Goal: Transaction & Acquisition: Obtain resource

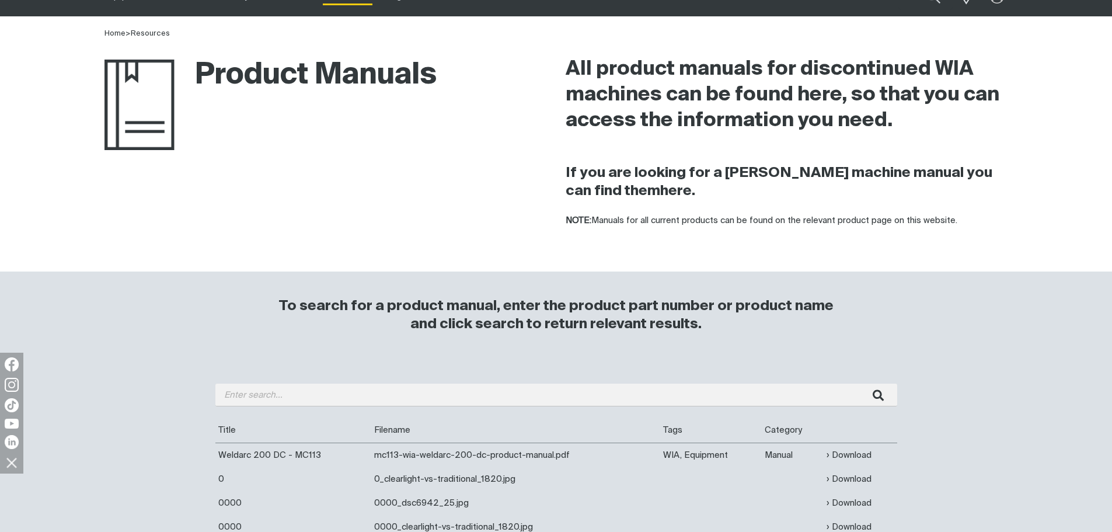
scroll to position [117, 0]
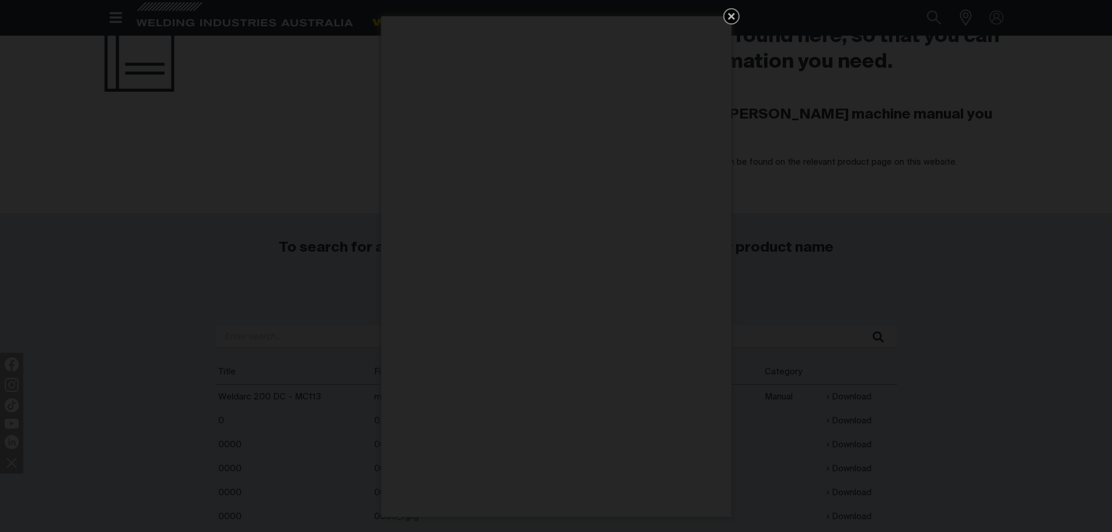
click at [730, 15] on icon "Get 5 WIA Welding Guides Free!" at bounding box center [731, 16] width 7 height 7
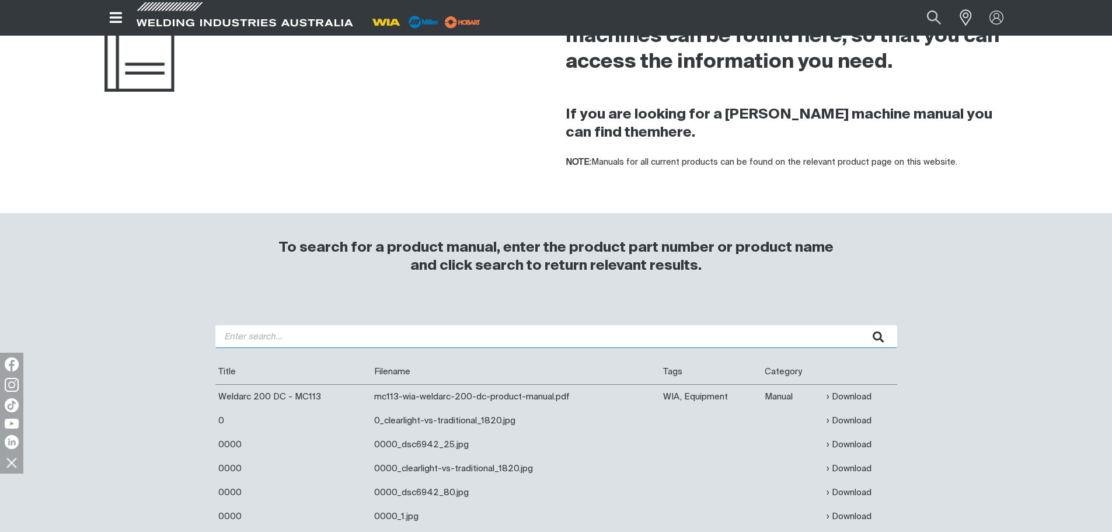
click at [228, 336] on input "search" at bounding box center [555, 336] width 681 height 23
type input "2"
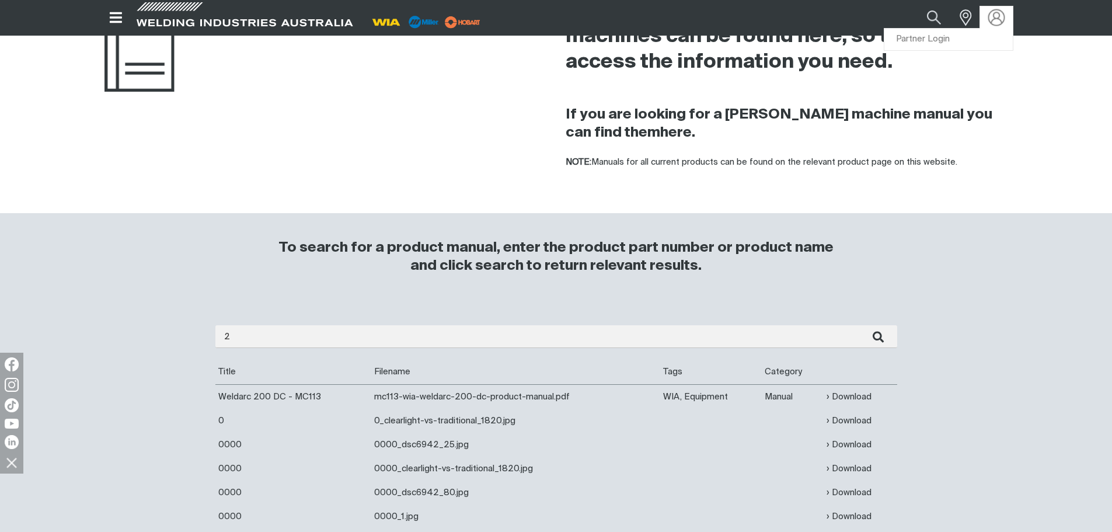
click at [994, 20] on img at bounding box center [996, 17] width 17 height 17
click at [946, 36] on link "Partner Login" at bounding box center [948, 40] width 128 height 22
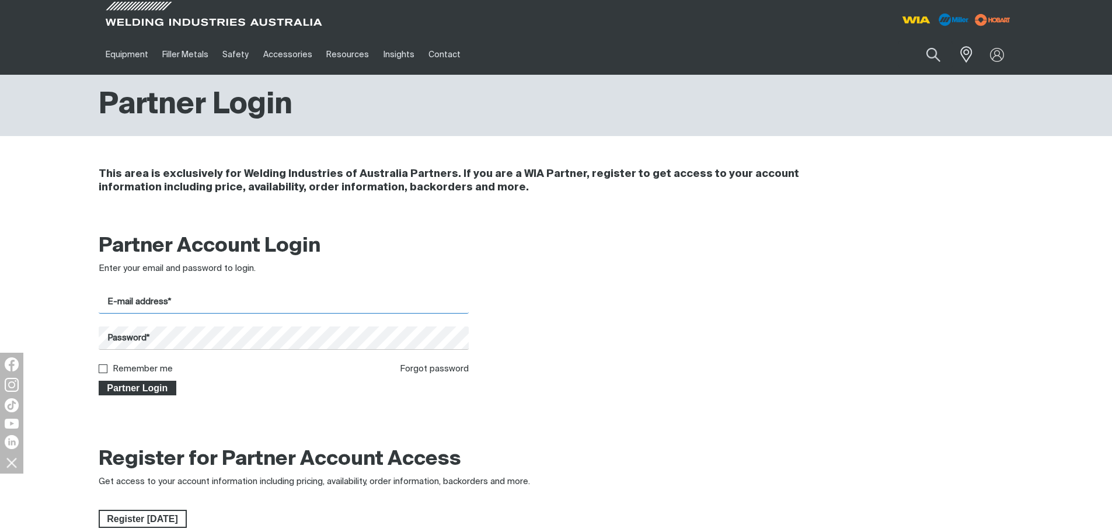
type input "[PERSON_NAME][EMAIL_ADDRESS][DOMAIN_NAME]"
click at [142, 388] on span "Partner Login" at bounding box center [138, 387] width 76 height 15
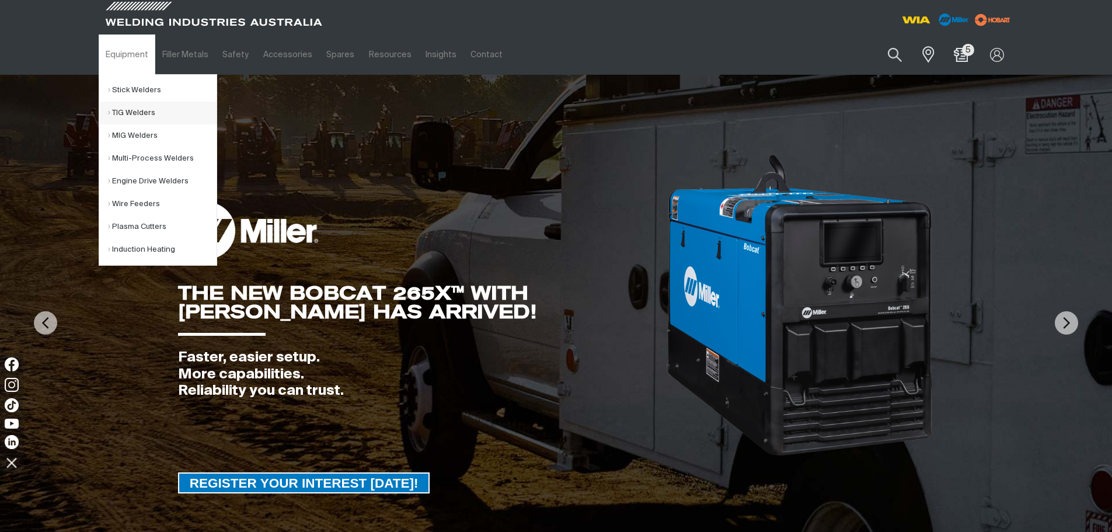
click at [133, 117] on link "TIG Welders" at bounding box center [162, 113] width 109 height 23
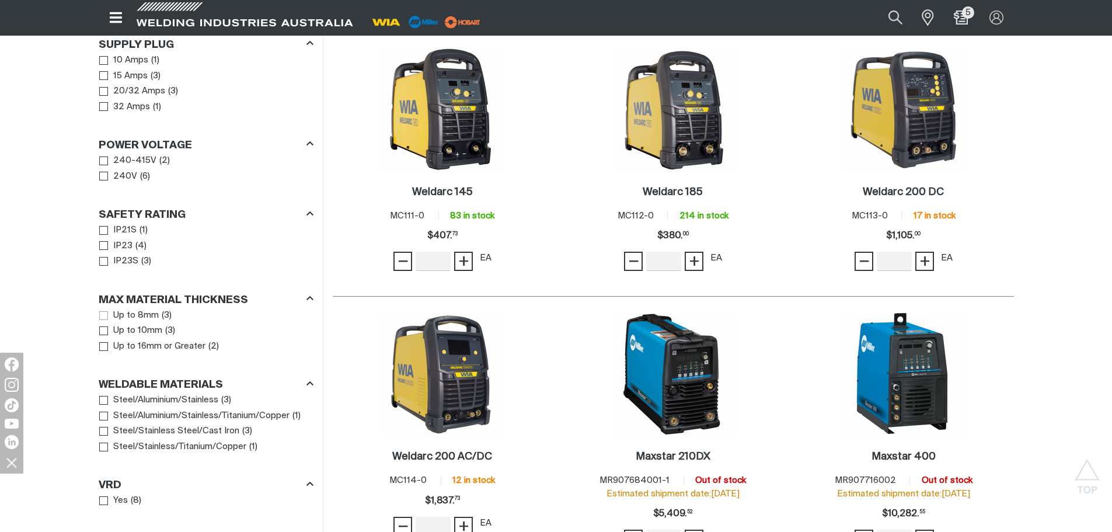
scroll to position [817, 0]
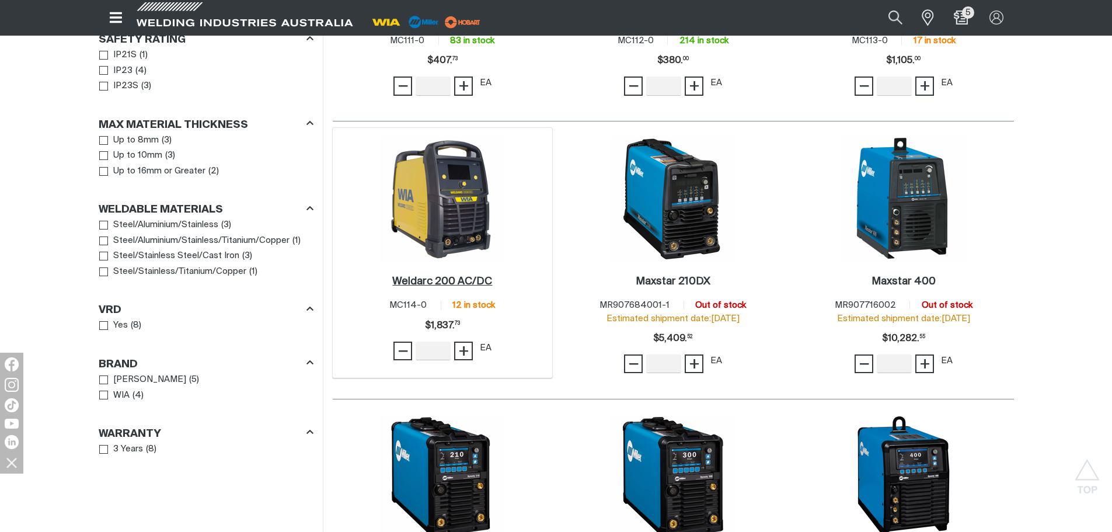
click at [437, 283] on h2 "Weldarc 200 AC/DC ." at bounding box center [442, 281] width 100 height 11
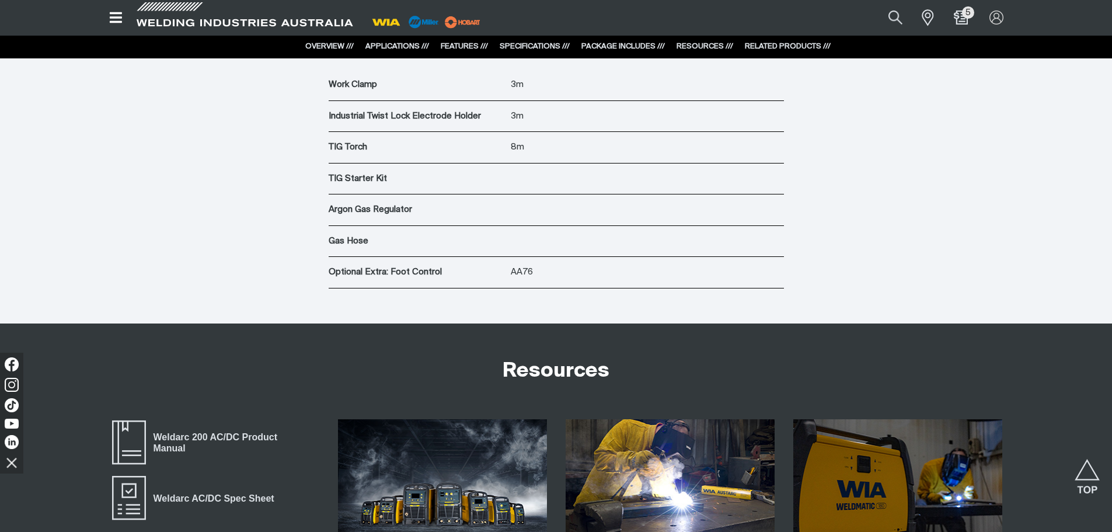
scroll to position [4901, 0]
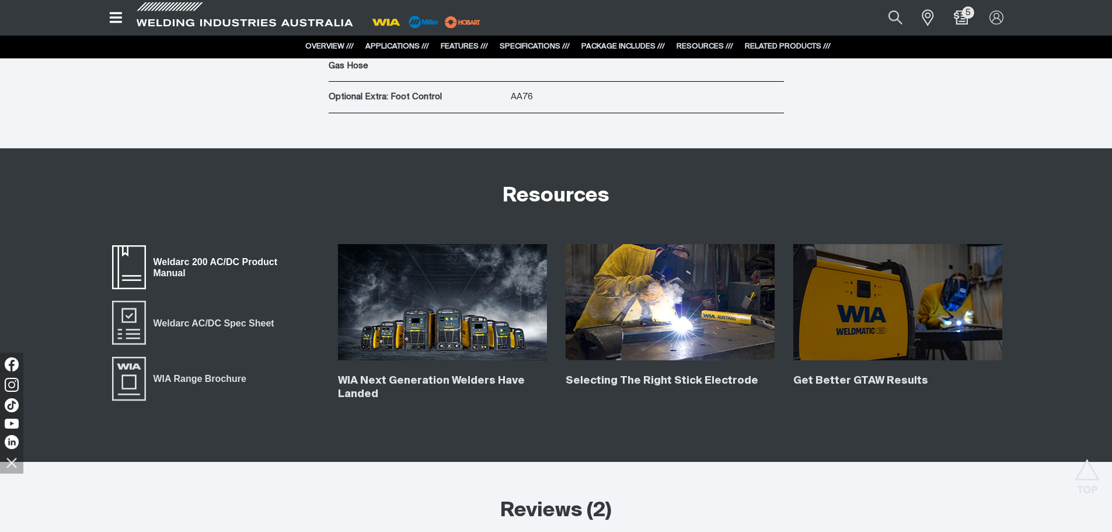
click at [239, 261] on span "Weldarc 200 AC/DC Product Manual" at bounding box center [232, 267] width 173 height 26
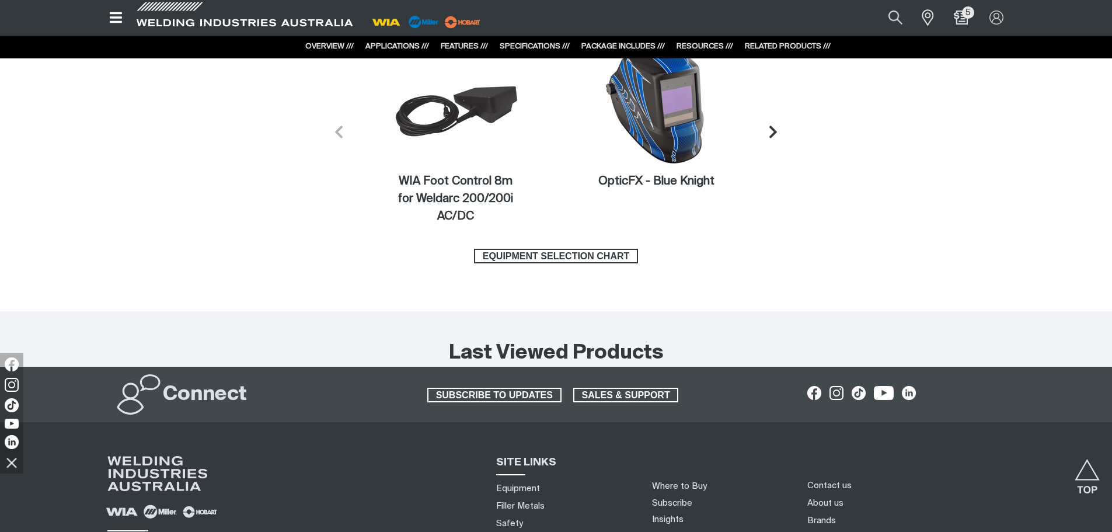
scroll to position [5835, 0]
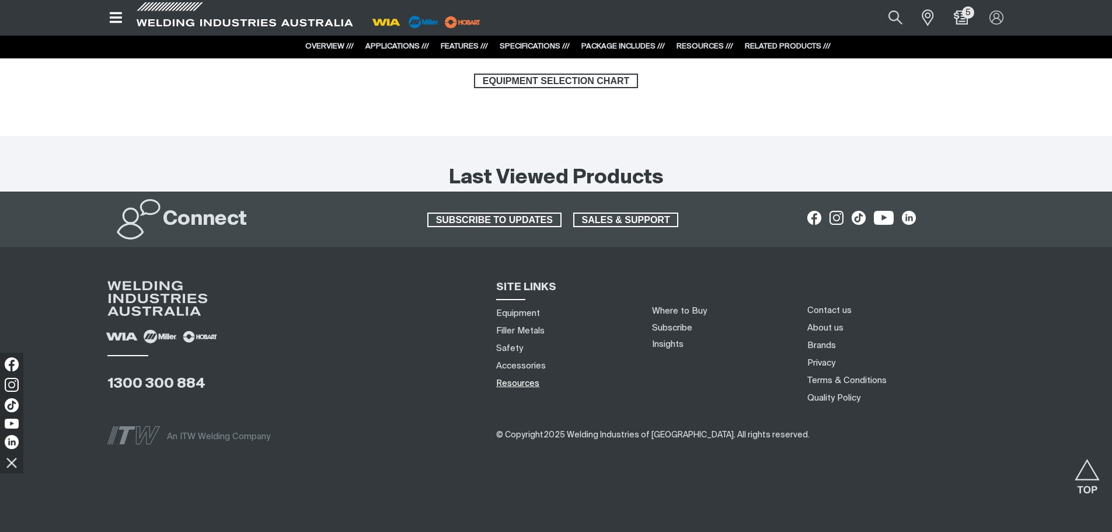
click at [516, 387] on link "Resources" at bounding box center [517, 383] width 43 height 12
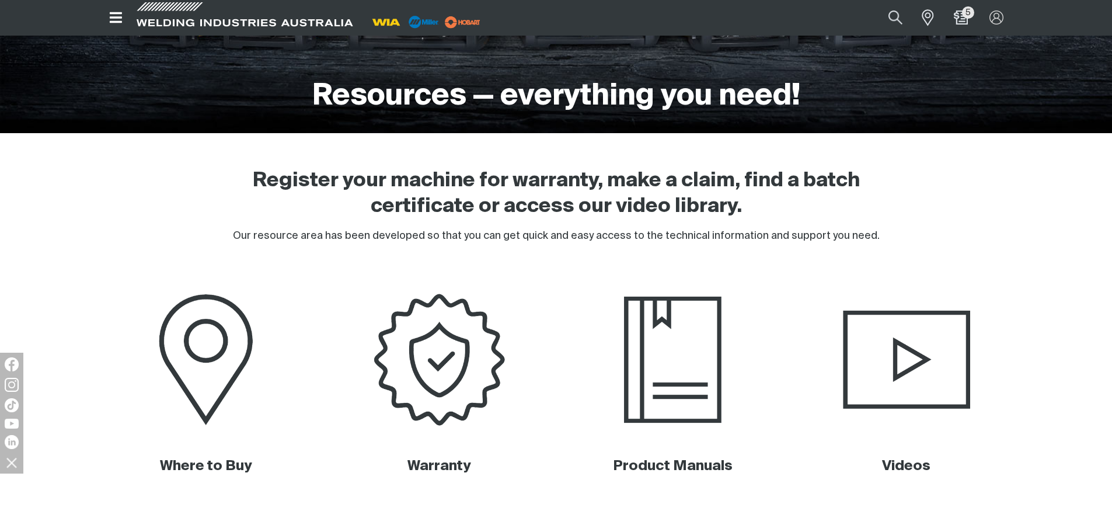
scroll to position [292, 0]
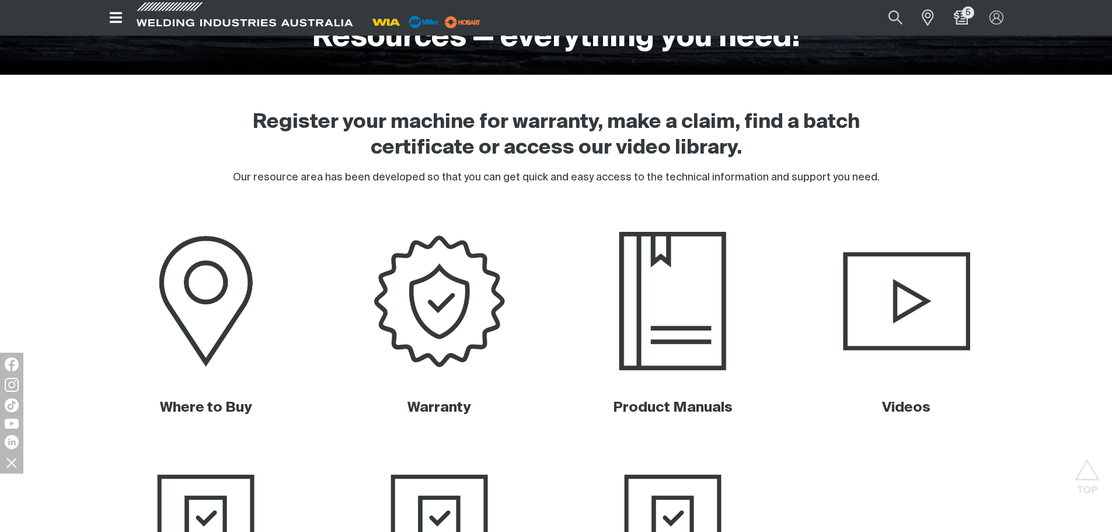
click at [690, 340] on img at bounding box center [672, 301] width 236 height 158
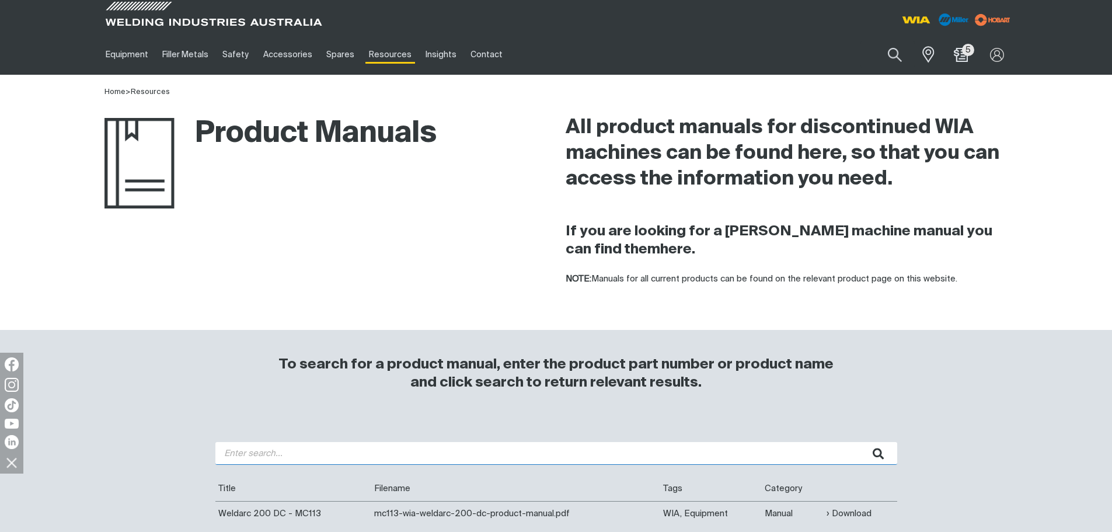
click at [227, 450] on input "search" at bounding box center [555, 453] width 681 height 23
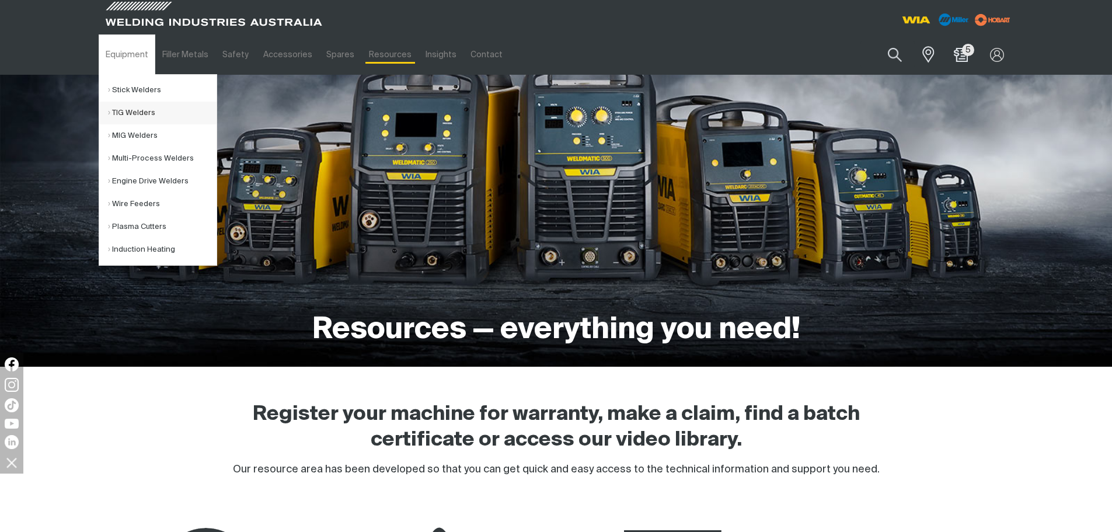
click at [127, 111] on link "TIG Welders" at bounding box center [162, 113] width 109 height 23
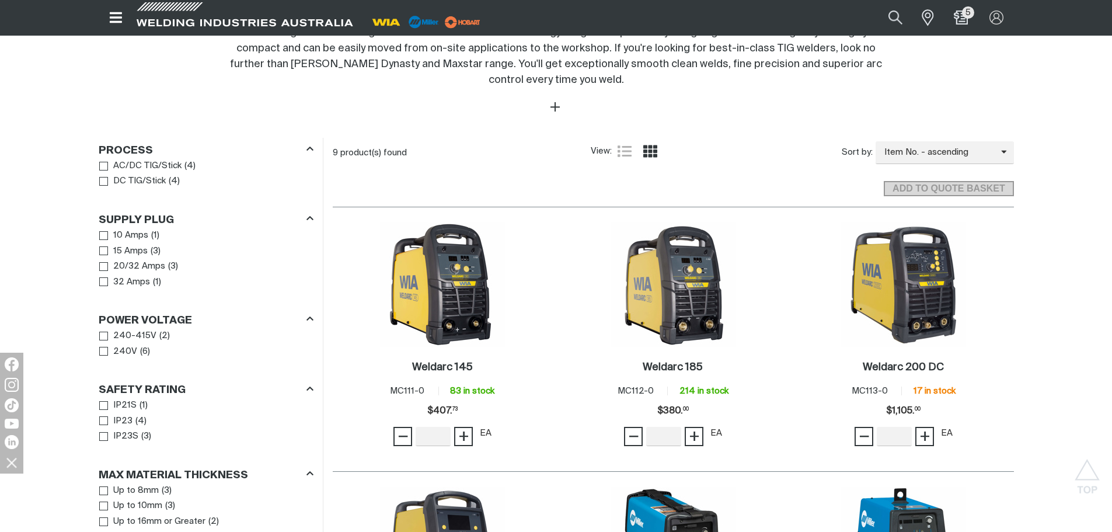
scroll to position [583, 0]
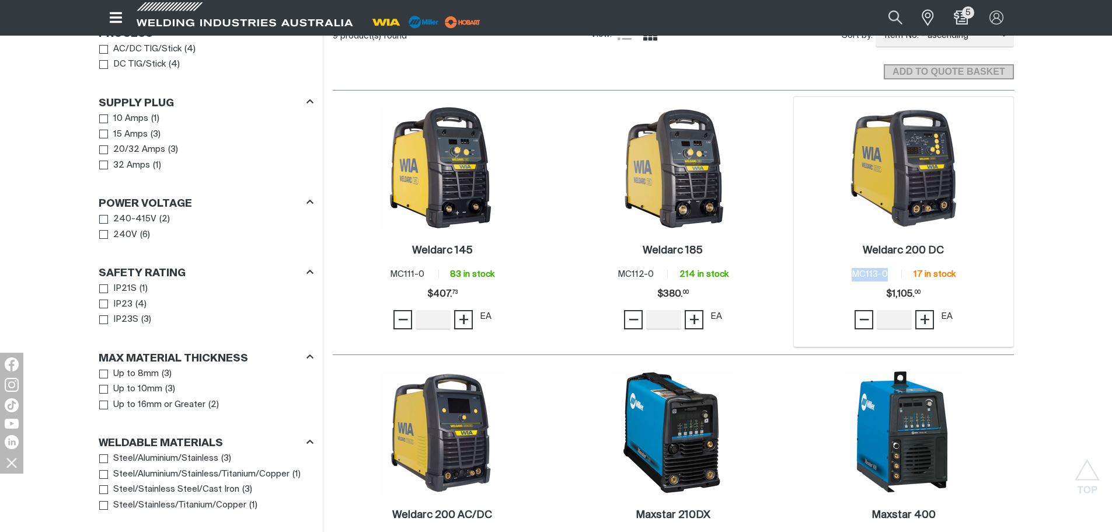
drag, startPoint x: 856, startPoint y: 272, endPoint x: 887, endPoint y: 272, distance: 31.5
click at [887, 272] on span "Item No. MC113-0" at bounding box center [870, 274] width 39 height 9
copy span "MC113-0"
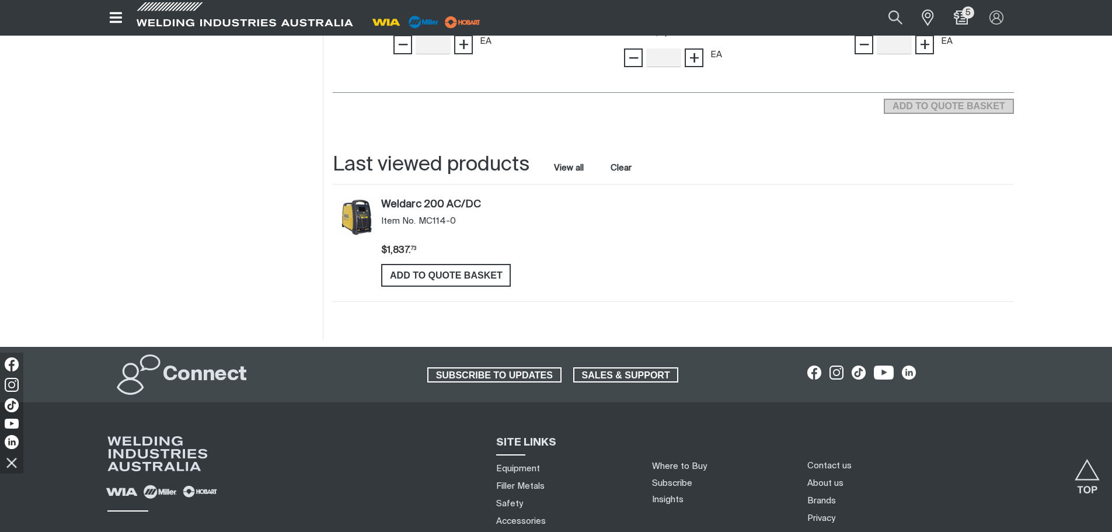
scroll to position [1558, 0]
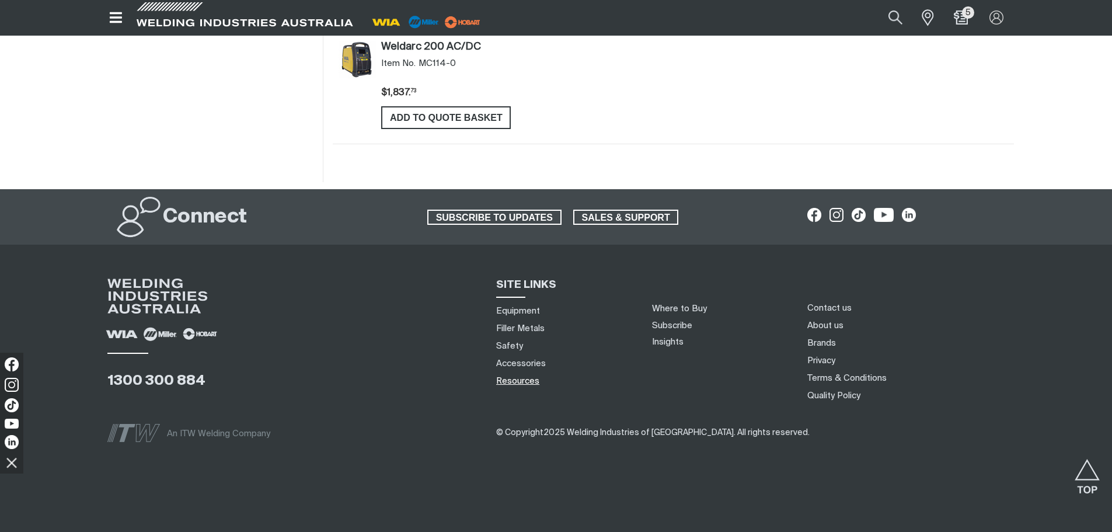
click at [512, 381] on link "Resources" at bounding box center [517, 381] width 43 height 12
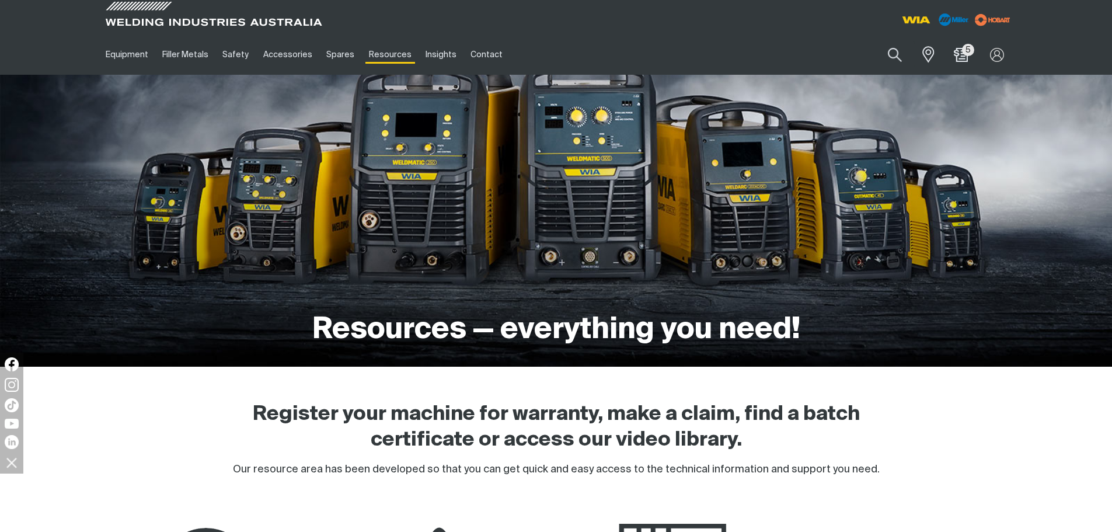
scroll to position [233, 0]
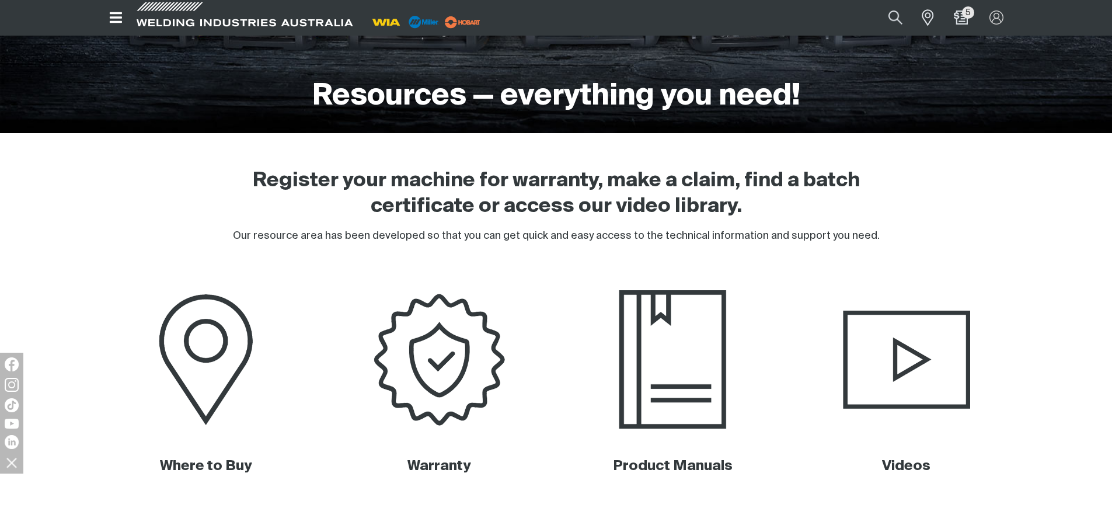
click at [646, 376] on img at bounding box center [672, 360] width 236 height 158
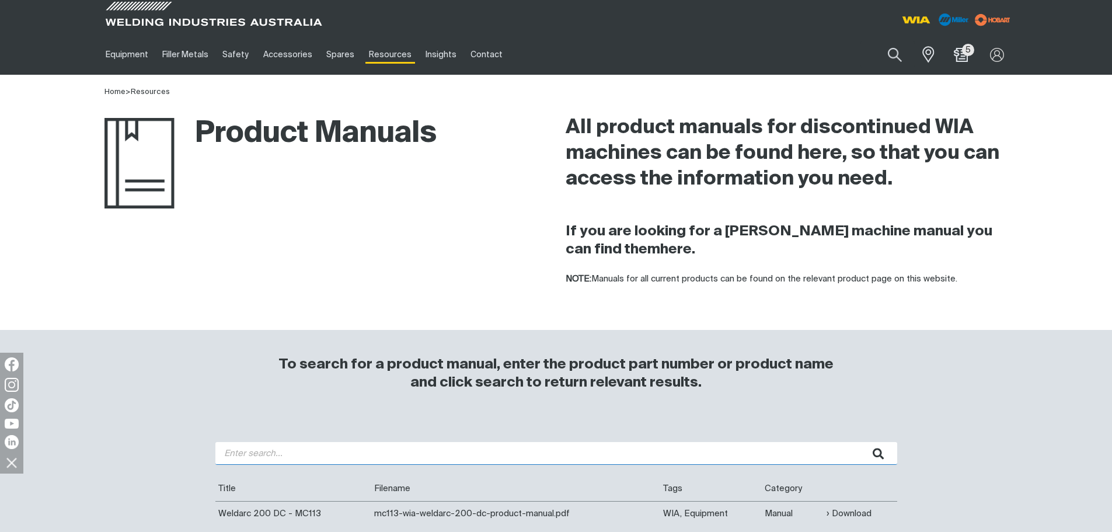
paste input "MC113-0"
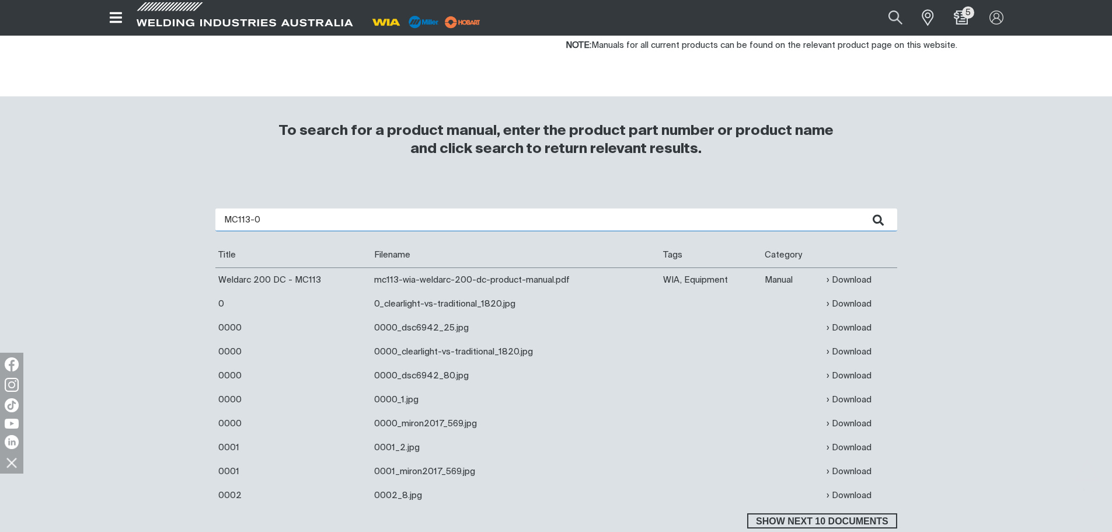
scroll to position [292, 0]
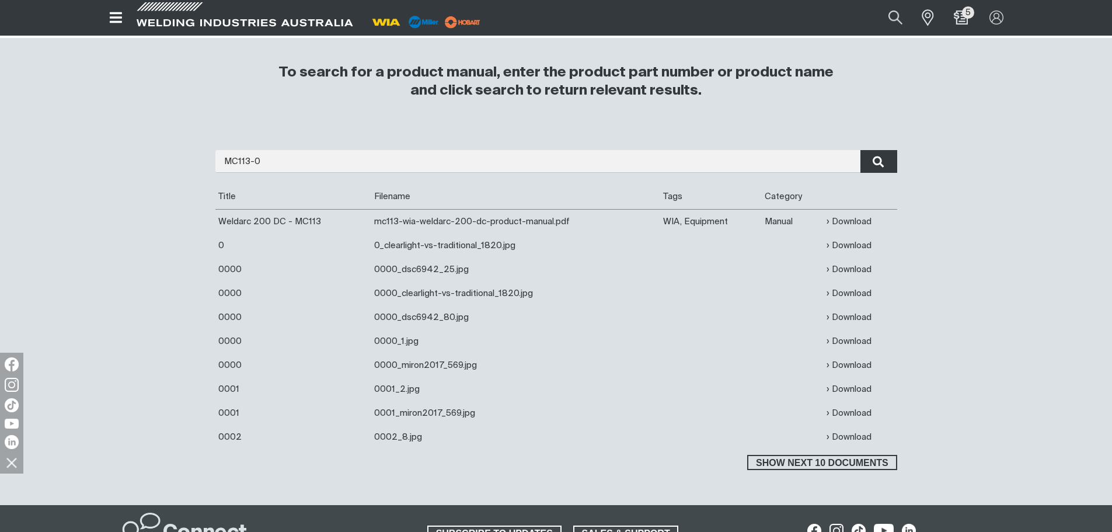
click at [878, 160] on icon "submit" at bounding box center [878, 161] width 12 height 15
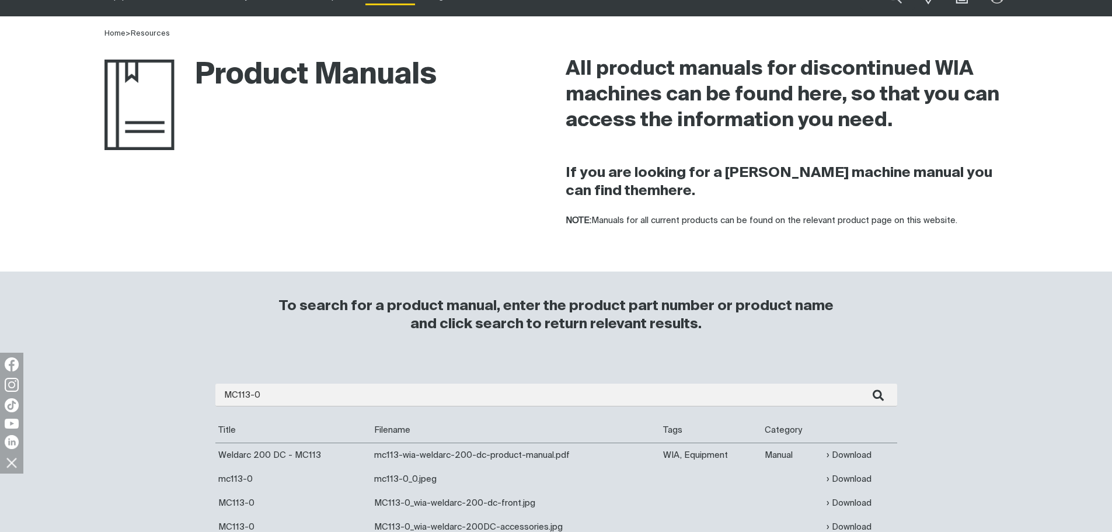
scroll to position [175, 0]
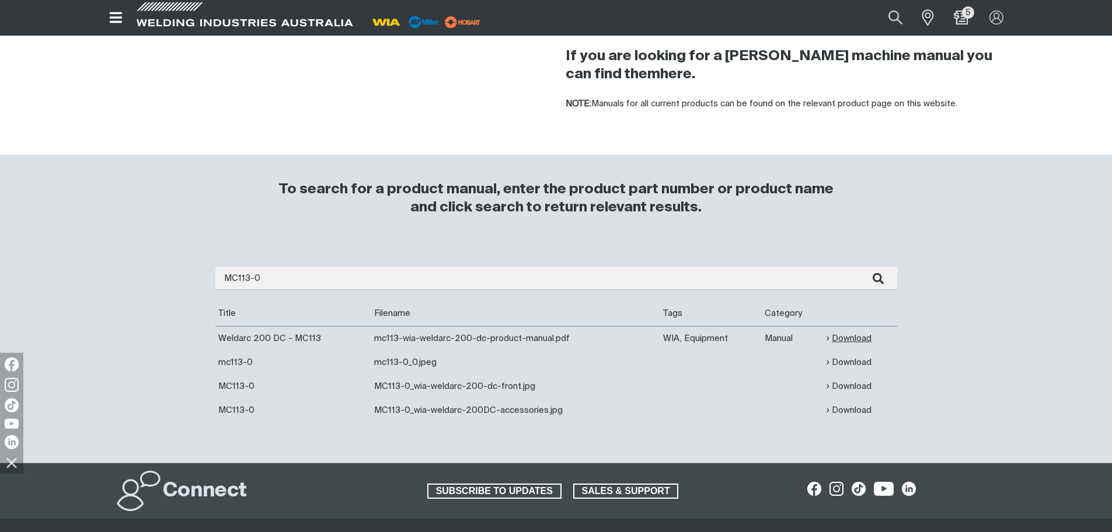
click at [857, 331] on link "Download" at bounding box center [848, 337] width 45 height 13
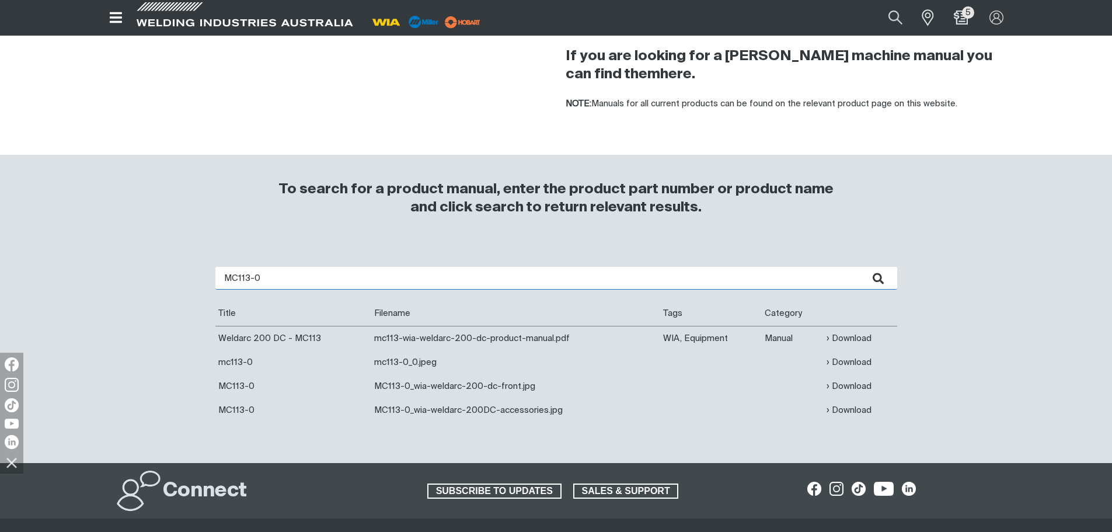
drag, startPoint x: 264, startPoint y: 274, endPoint x: 223, endPoint y: 277, distance: 40.9
click at [223, 277] on input "MC113-0" at bounding box center [555, 278] width 681 height 23
paste input "TIG01"
type input "TIG010"
click at [860, 267] on button "submit" at bounding box center [878, 278] width 37 height 23
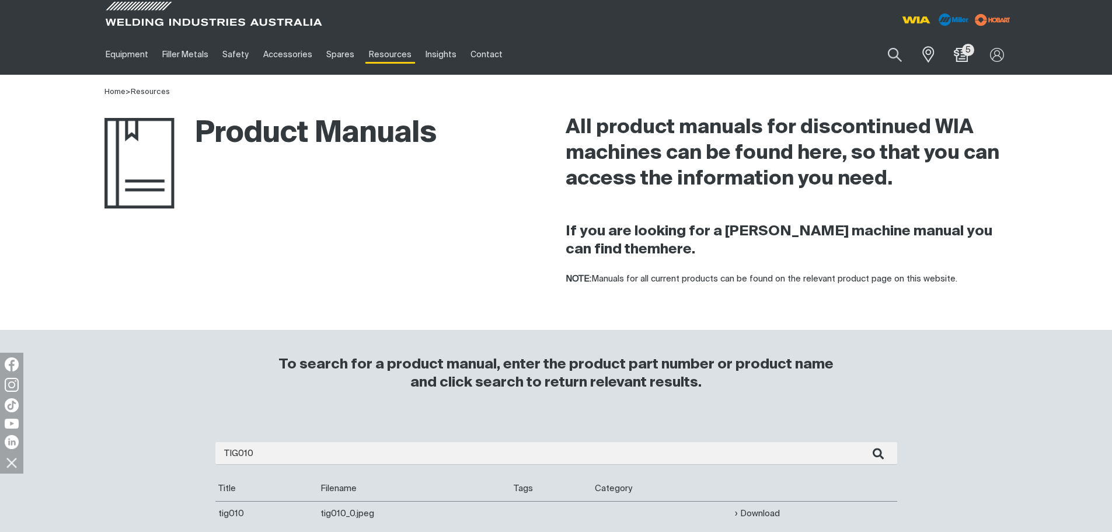
click at [338, 513] on td "tig010_0.jpeg" at bounding box center [413, 513] width 193 height 25
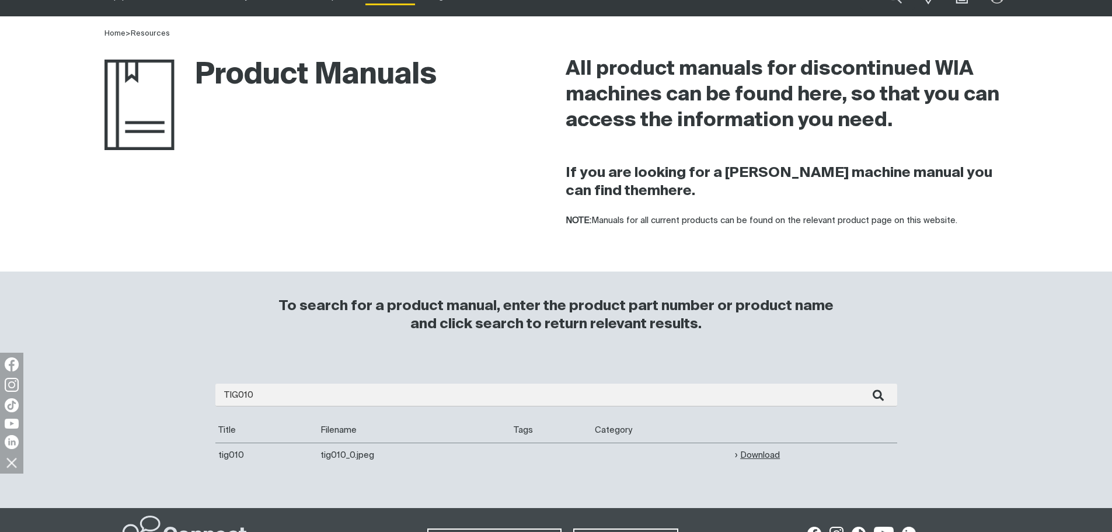
click at [749, 456] on link "Download" at bounding box center [757, 454] width 45 height 13
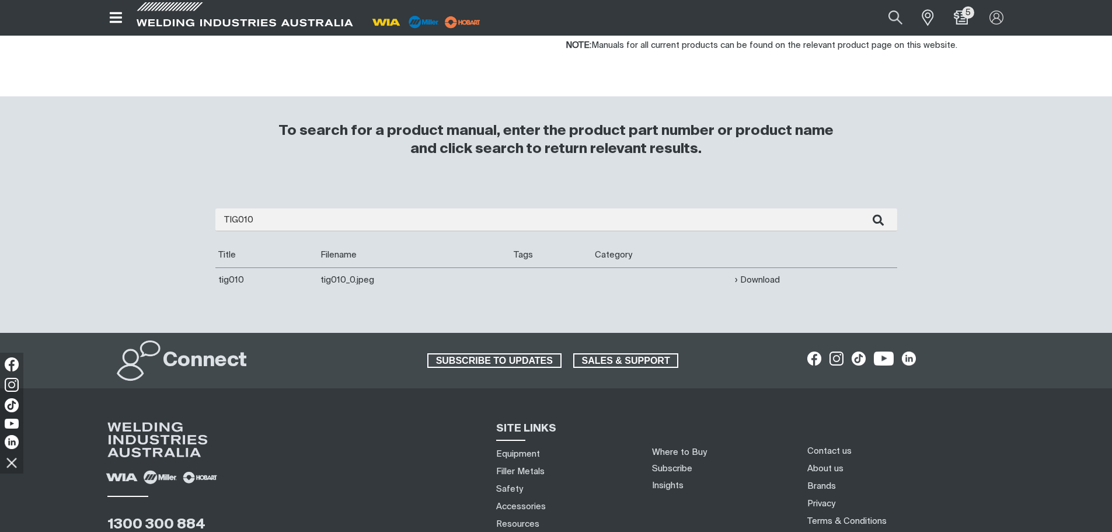
scroll to position [175, 0]
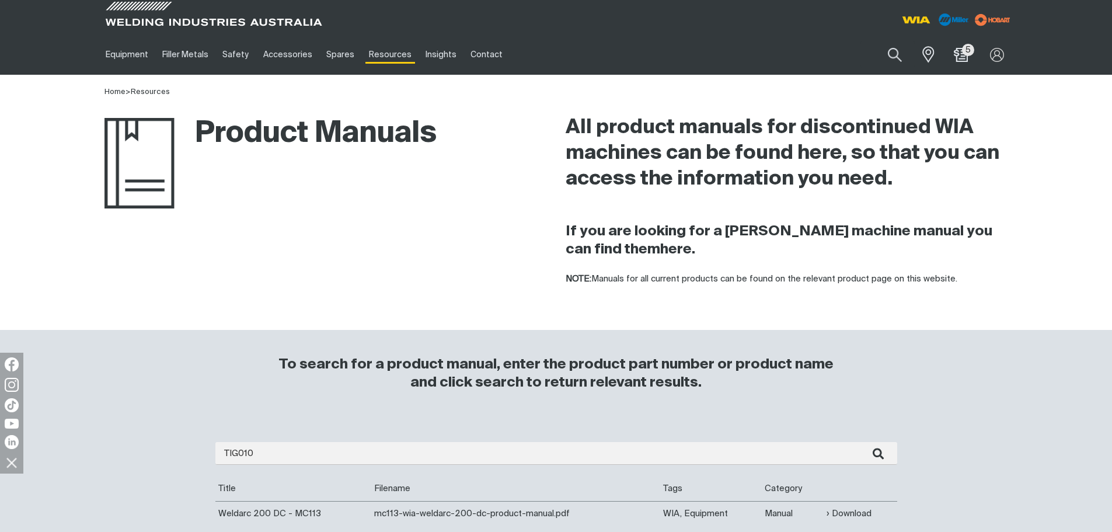
scroll to position [175, 0]
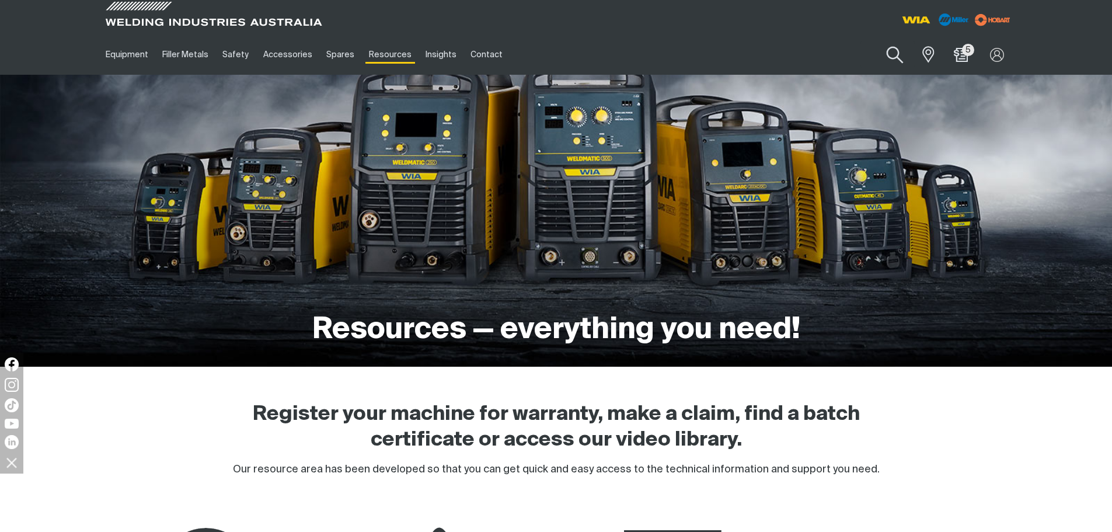
click at [889, 57] on button "Search products" at bounding box center [894, 55] width 47 height 33
paste input "TIG010"
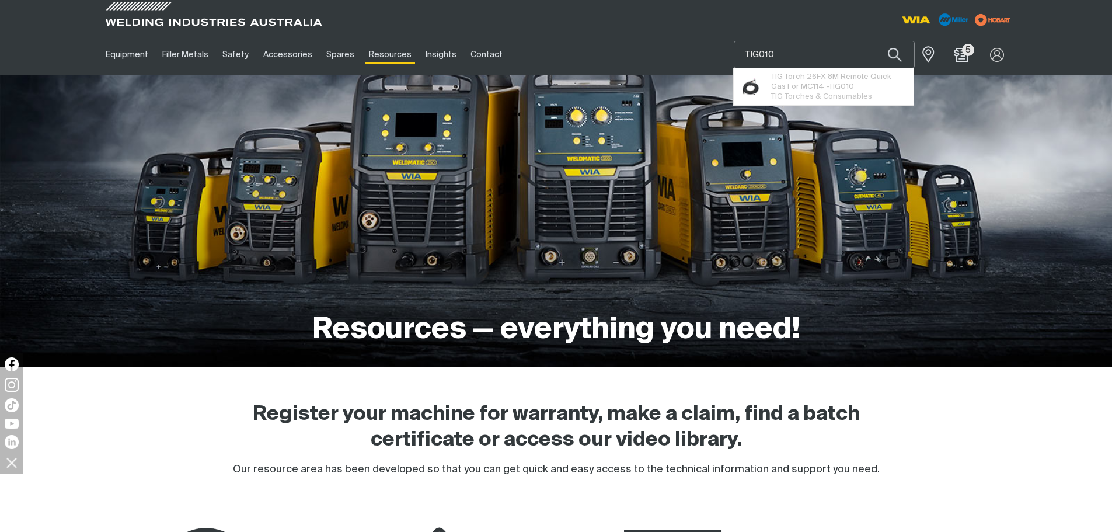
type input "TIG010"
click at [875, 41] on button "Search products" at bounding box center [895, 54] width 40 height 27
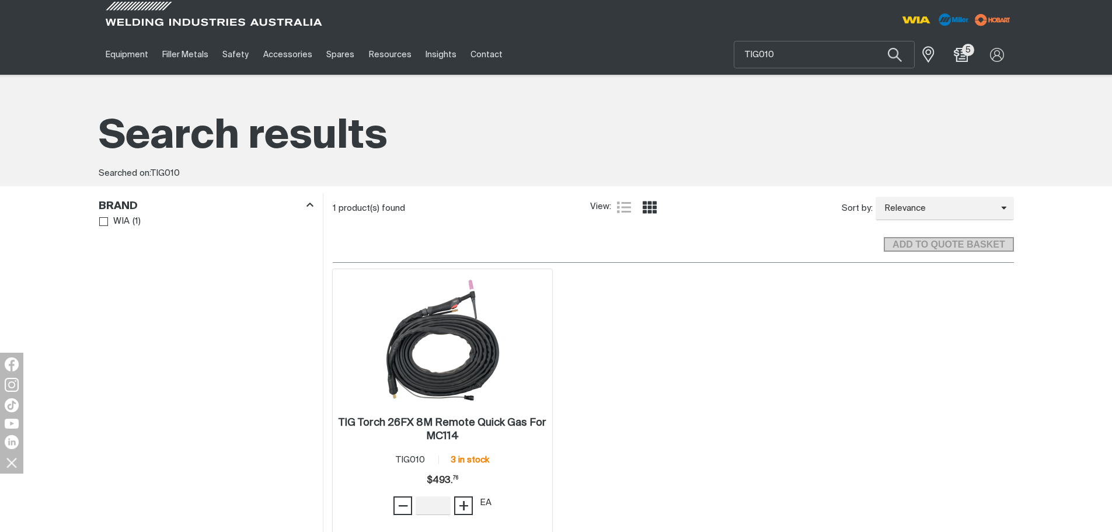
click at [451, 360] on img at bounding box center [442, 340] width 125 height 125
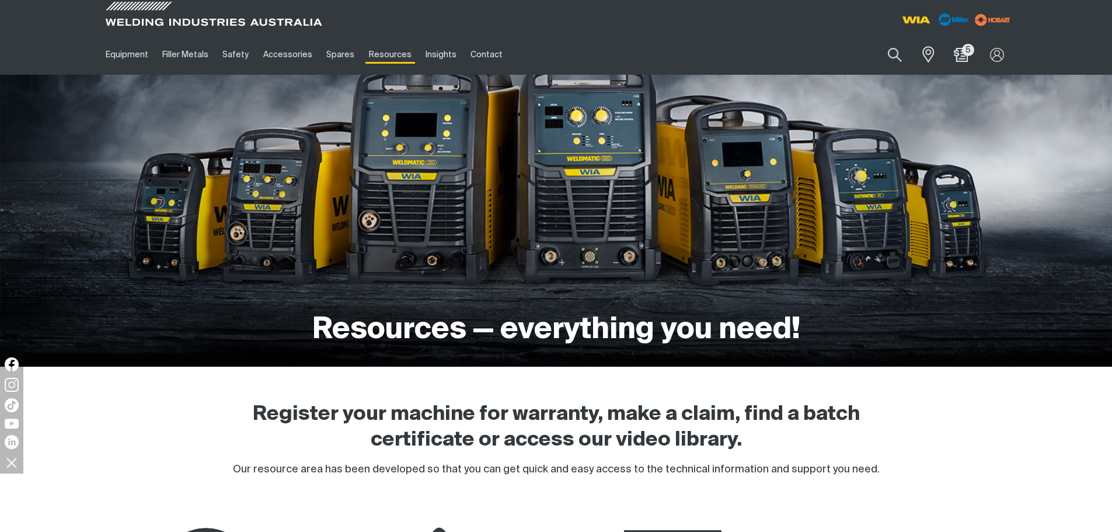
scroll to position [117, 0]
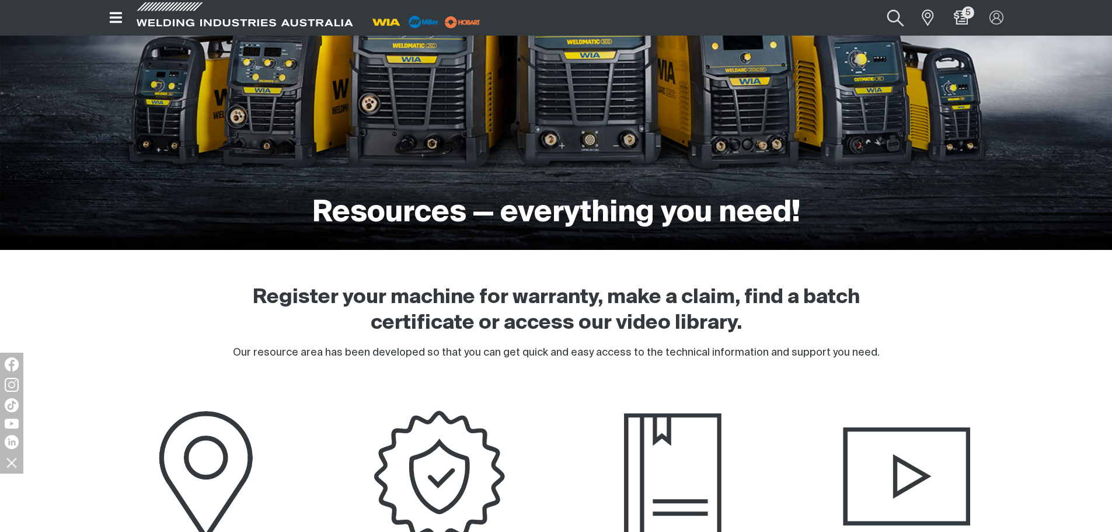
click at [894, 16] on button "Search products" at bounding box center [895, 18] width 47 height 32
click at [854, 16] on input "Search" at bounding box center [825, 17] width 180 height 25
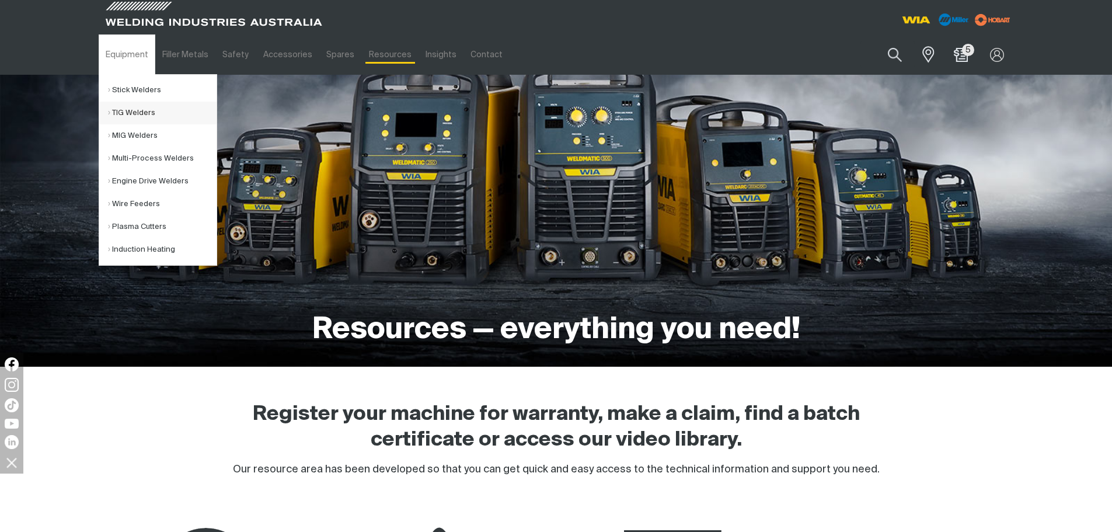
click at [120, 115] on link "TIG Welders" at bounding box center [162, 113] width 109 height 23
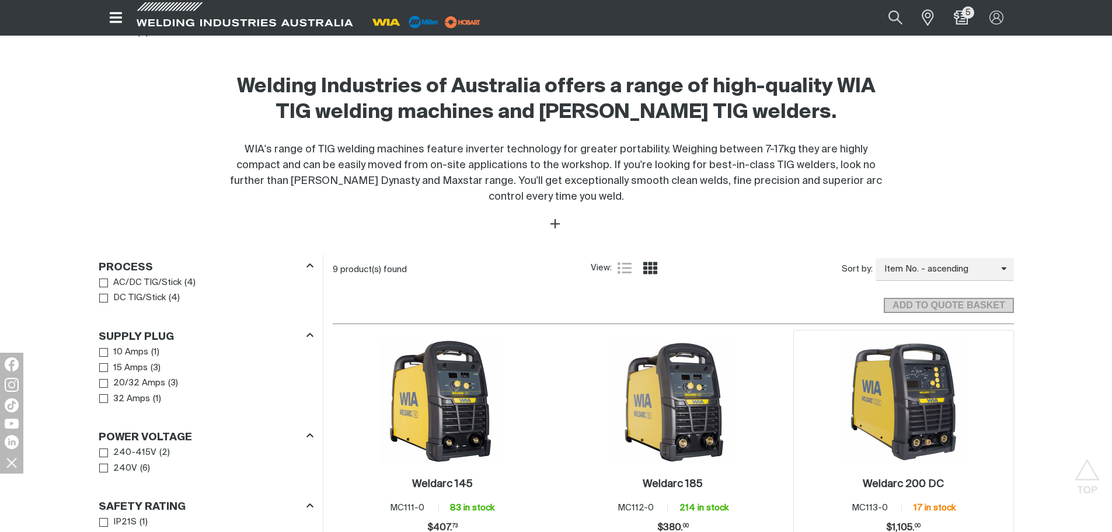
scroll to position [408, 0]
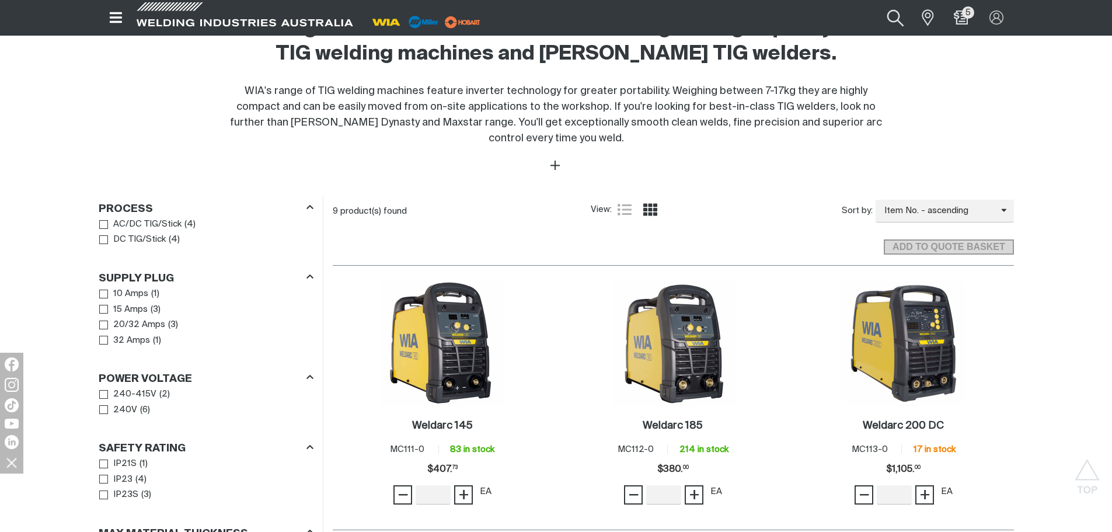
click at [891, 22] on button "Search products" at bounding box center [895, 18] width 47 height 32
paste input "TIG010"
type input "TIG010"
click at [875, 5] on button "Search products" at bounding box center [895, 18] width 40 height 26
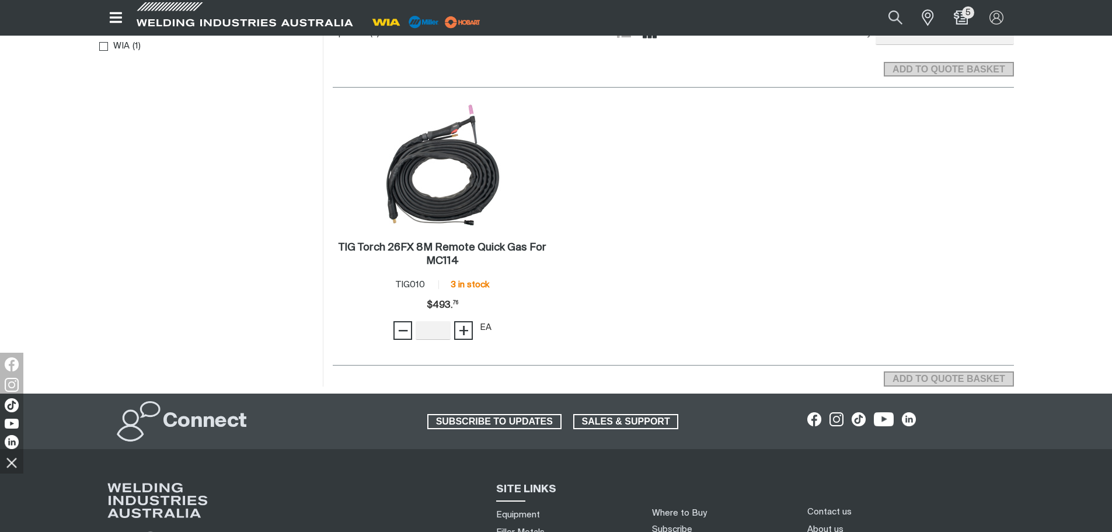
scroll to position [117, 0]
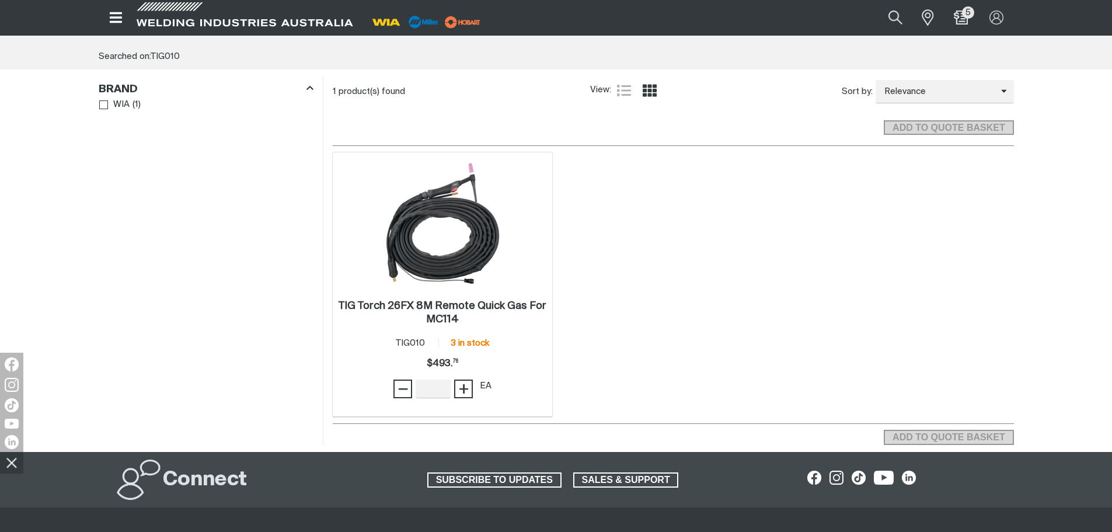
click at [413, 251] on img at bounding box center [442, 223] width 125 height 125
